Goal: Transaction & Acquisition: Purchase product/service

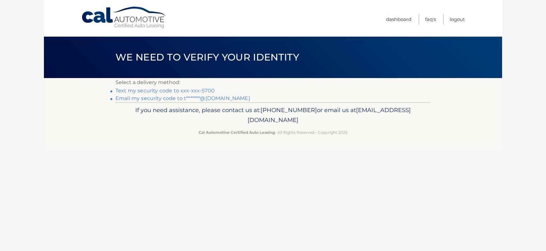
click at [177, 88] on link "Text my security code to xxx-xxx-5700" at bounding box center [165, 91] width 99 height 6
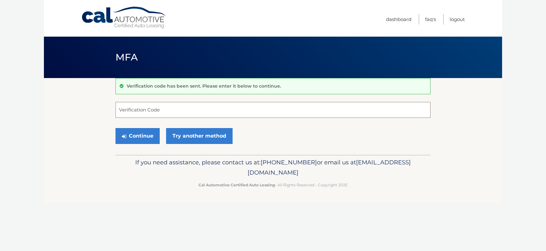
click at [127, 110] on input "Verification Code" at bounding box center [273, 110] width 315 height 16
click at [143, 110] on input "Verification Code" at bounding box center [273, 110] width 315 height 16
type input "5"
type input "515811"
click at [133, 134] on button "Continue" at bounding box center [138, 136] width 44 height 16
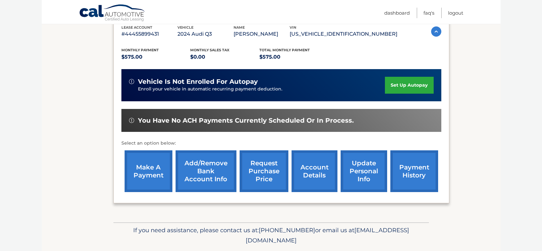
scroll to position [135, 0]
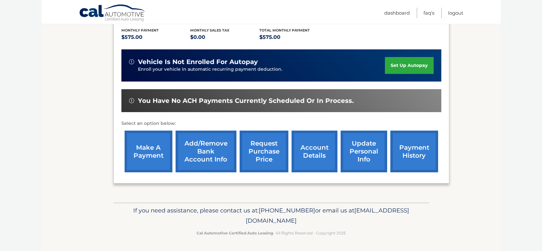
click at [147, 149] on link "make a payment" at bounding box center [149, 152] width 48 height 42
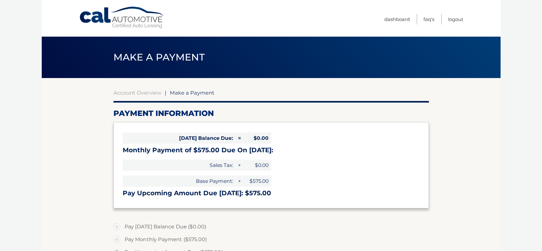
select select "YTQ4MWU0ODgtOTAyNi00NjAxLTljOTItNjk5MGM5NTFkZTQ0"
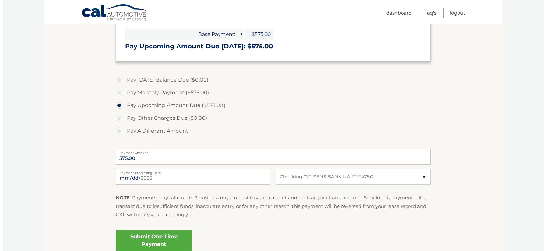
scroll to position [157, 0]
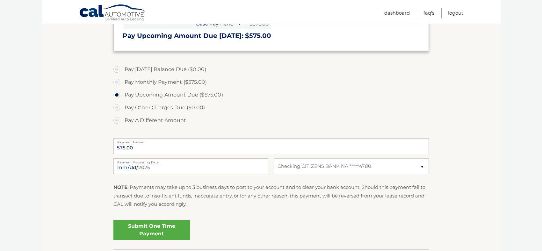
click at [146, 230] on link "Submit One Time Payment" at bounding box center [151, 230] width 76 height 20
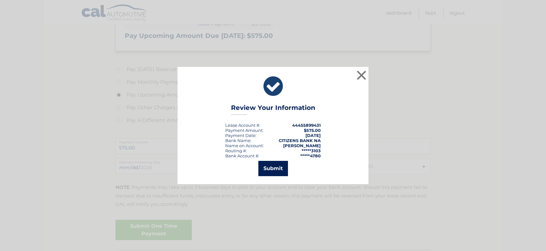
click at [268, 170] on button "Submit" at bounding box center [274, 168] width 30 height 15
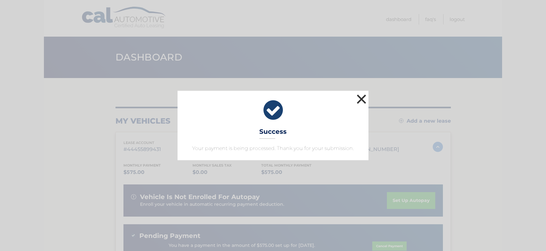
click at [360, 101] on button "×" at bounding box center [361, 99] width 13 height 13
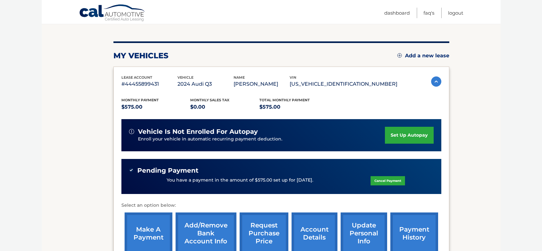
scroll to position [70, 0]
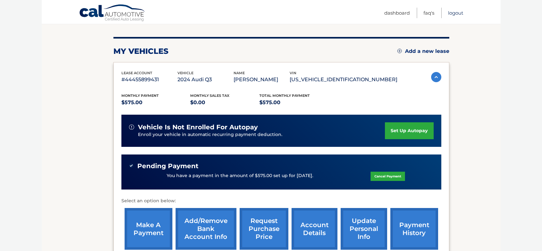
click at [452, 15] on link "Logout" at bounding box center [455, 13] width 15 height 11
